Goal: Information Seeking & Learning: Find specific fact

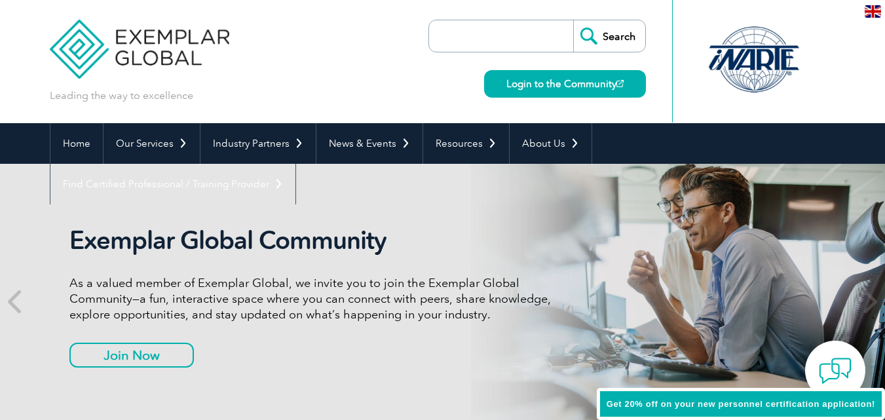
click at [296, 164] on link "Find Certified Professional / Training Provider" at bounding box center [172, 184] width 245 height 41
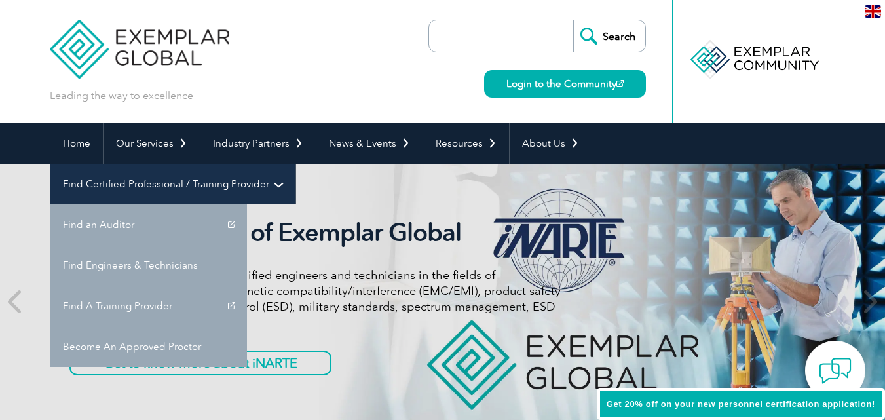
click at [296, 164] on link "Find Certified Professional / Training Provider" at bounding box center [172, 184] width 245 height 41
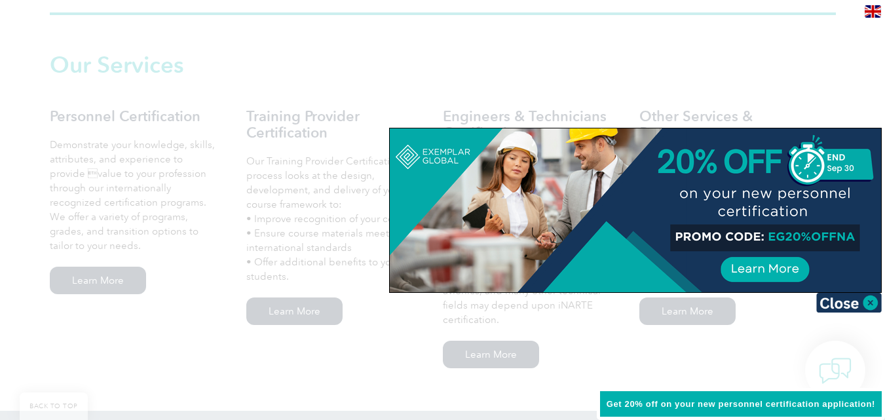
scroll to position [950, 0]
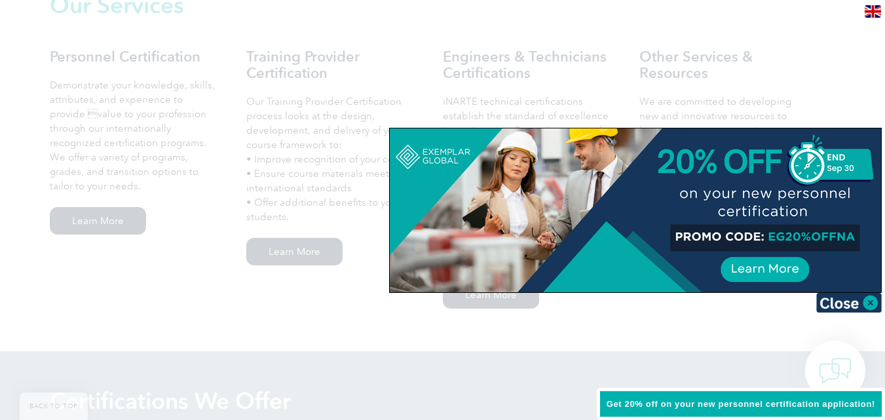
click at [803, 77] on div at bounding box center [442, 210] width 885 height 420
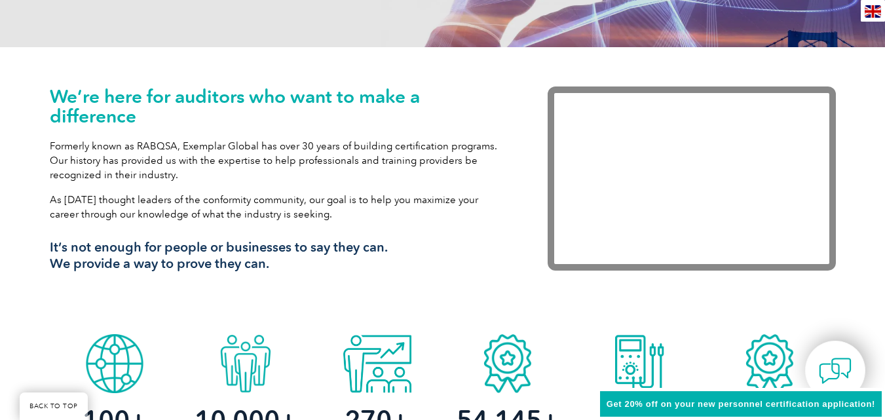
scroll to position [101, 0]
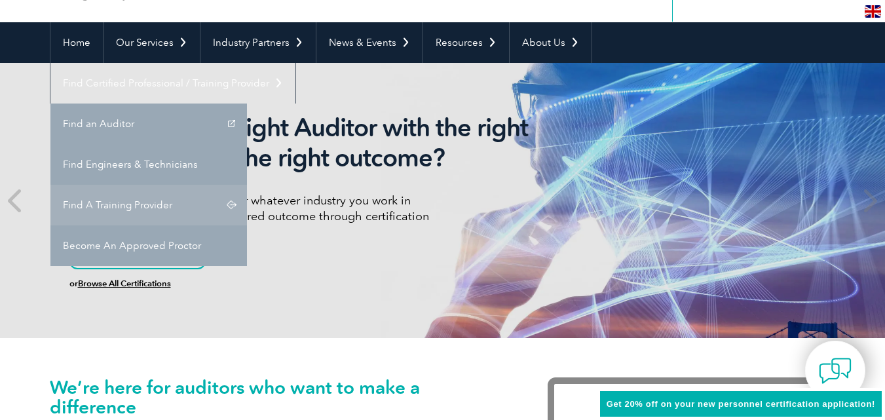
click at [247, 185] on link "Find A Training Provider" at bounding box center [148, 205] width 197 height 41
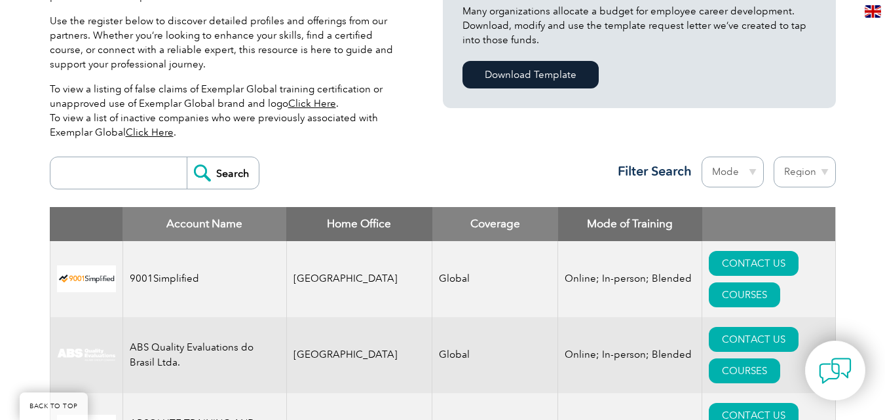
scroll to position [315, 0]
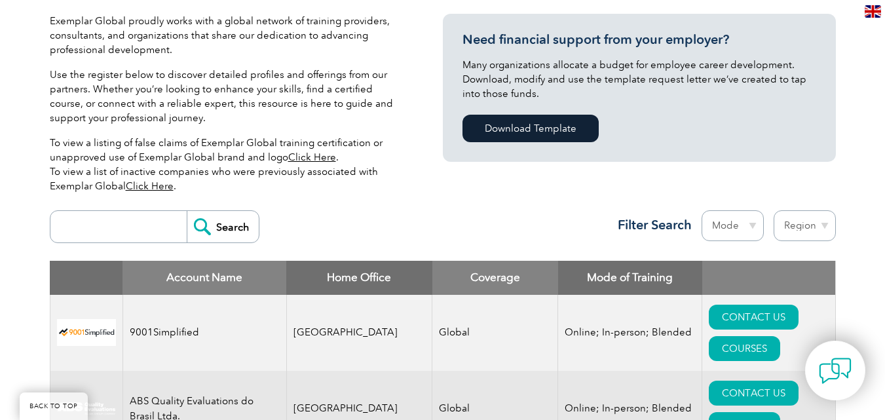
click at [144, 219] on input "search" at bounding box center [122, 226] width 130 height 31
type input "JMD"
click at [187, 211] on input "Search" at bounding box center [223, 226] width 72 height 31
click at [213, 227] on input "Search" at bounding box center [223, 226] width 72 height 31
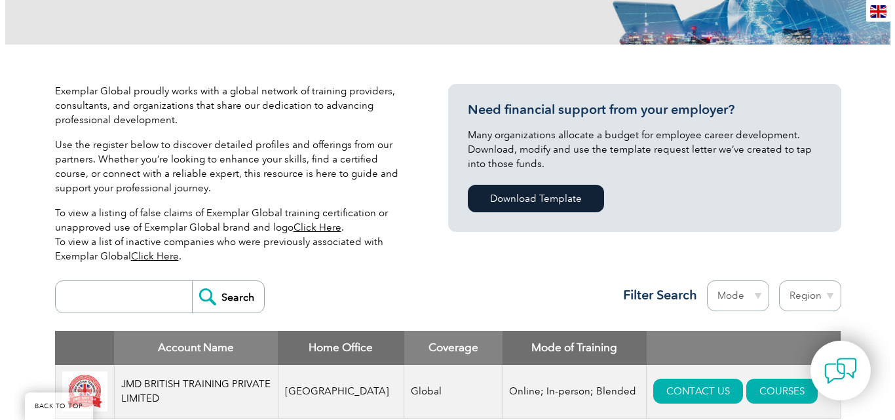
scroll to position [267, 0]
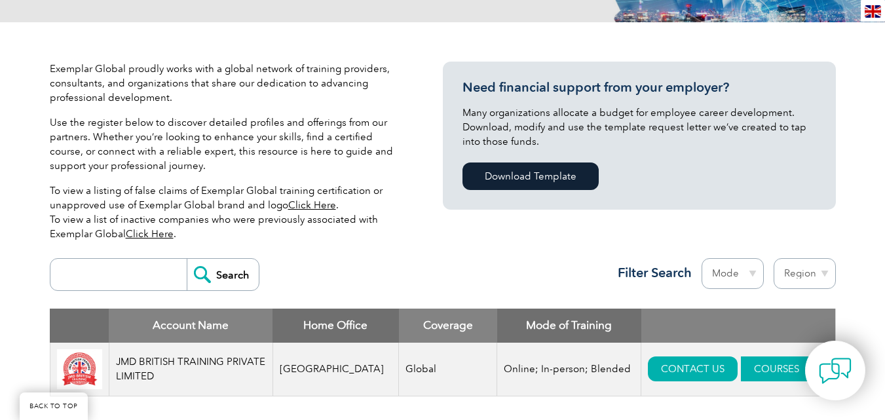
click at [741, 371] on link "COURSES" at bounding box center [776, 369] width 71 height 25
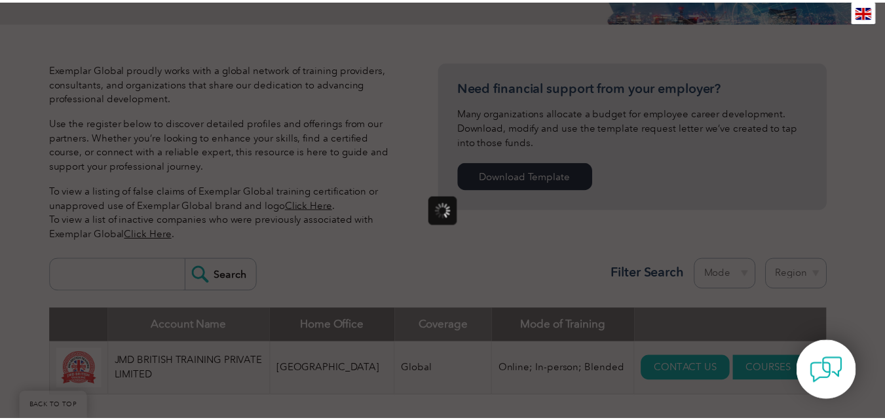
scroll to position [0, 0]
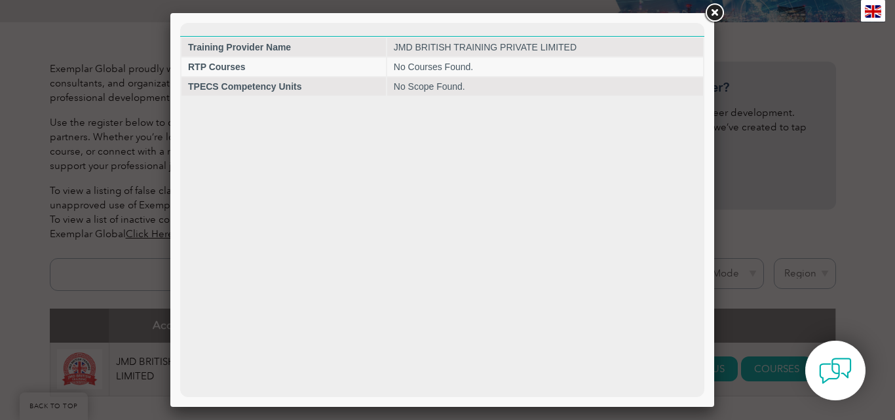
click at [713, 16] on link at bounding box center [715, 13] width 24 height 24
